Goal: Task Accomplishment & Management: Use online tool/utility

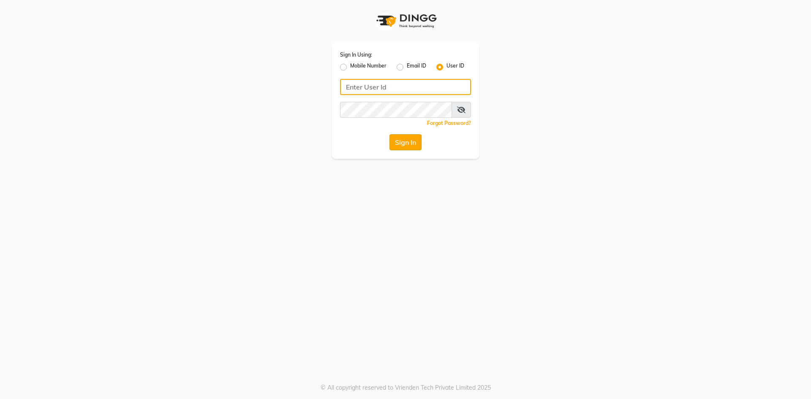
type input "derma@123"
click at [410, 142] on button "Sign In" at bounding box center [406, 142] width 32 height 16
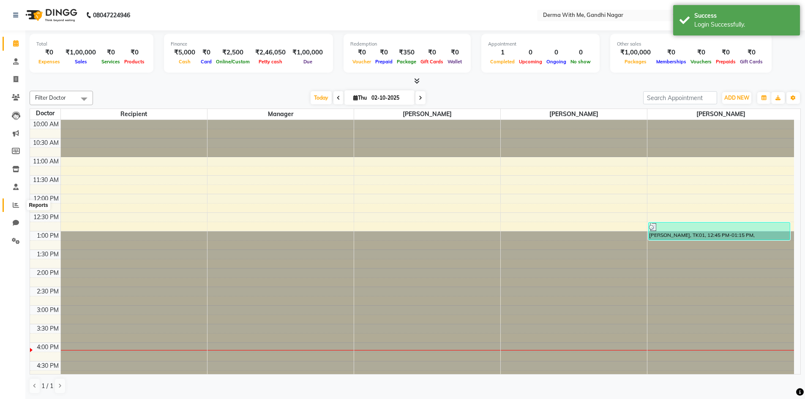
click at [14, 205] on icon at bounding box center [16, 205] width 6 height 6
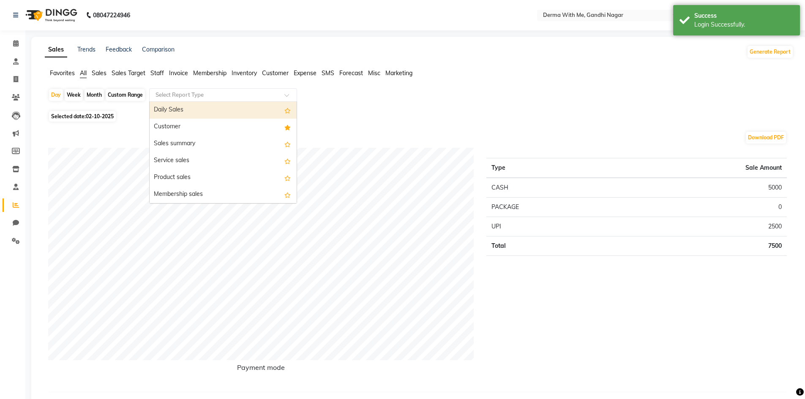
click at [210, 93] on input "text" at bounding box center [215, 95] width 122 height 8
click at [172, 111] on div "Daily Sales" at bounding box center [223, 110] width 147 height 17
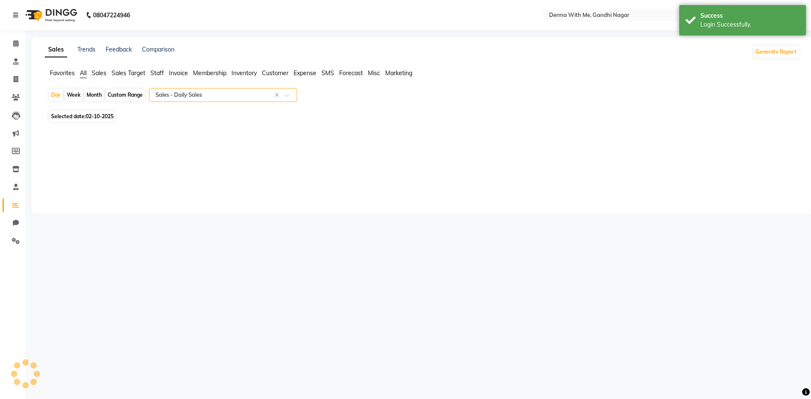
select select "full_report"
select select "pdf"
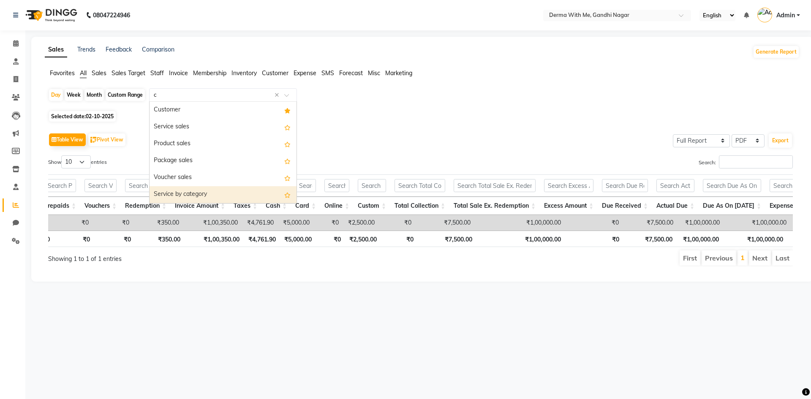
type input "c"
